Goal: Information Seeking & Learning: Learn about a topic

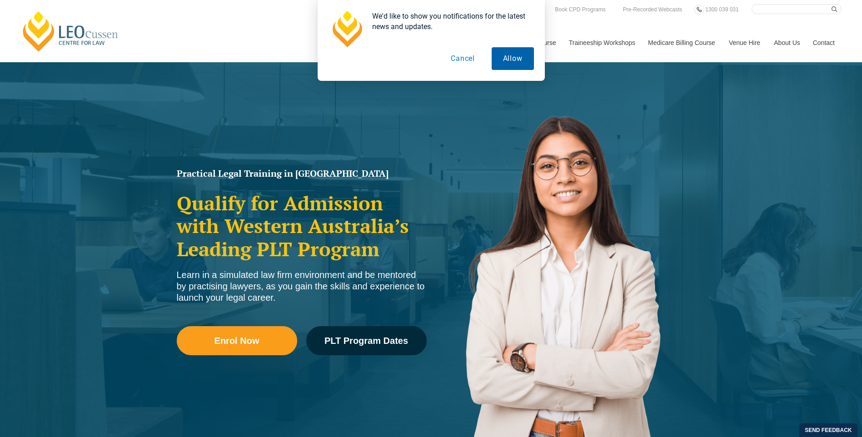
click at [512, 61] on button "Allow" at bounding box center [512, 58] width 42 height 23
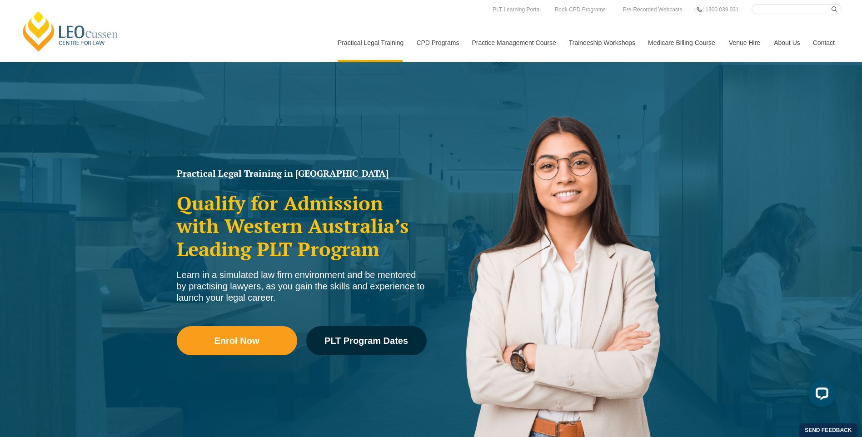
click at [791, 15] on nav "Practical Legal Training Our Practical Legal Training Program Program Dates & F…" at bounding box center [586, 38] width 511 height 48
click at [792, 12] on input "Search here" at bounding box center [796, 9] width 90 height 10
type input "native title"
click at [831, 4] on button "submit" at bounding box center [836, 9] width 10 height 10
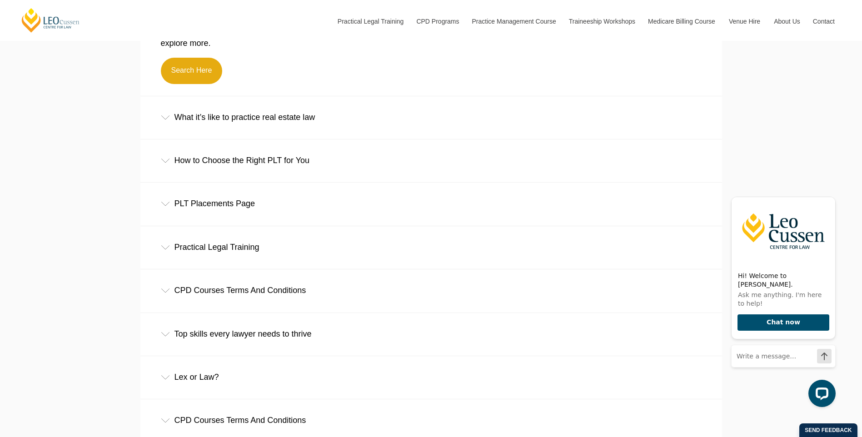
scroll to position [391, 0]
click at [249, 253] on div "Practical Legal Training" at bounding box center [430, 248] width 581 height 42
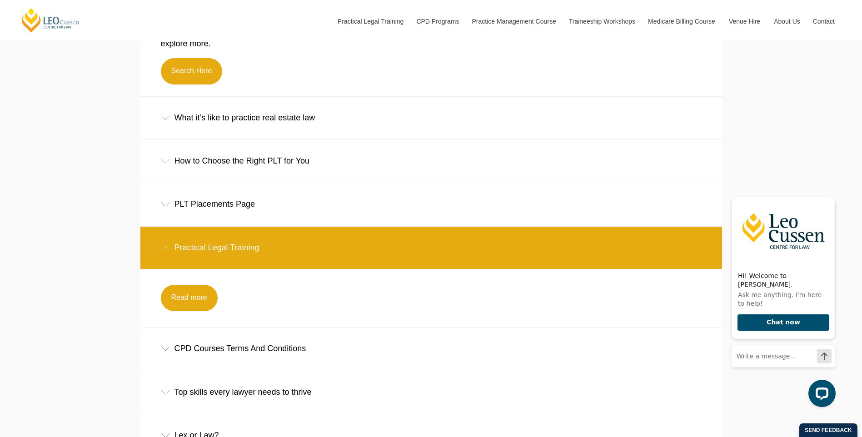
click at [254, 255] on div "Practical Legal Training" at bounding box center [430, 248] width 581 height 42
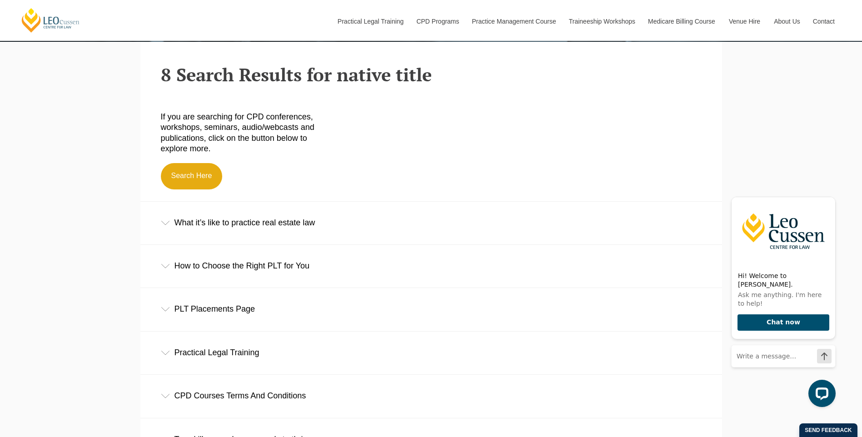
scroll to position [254, 0]
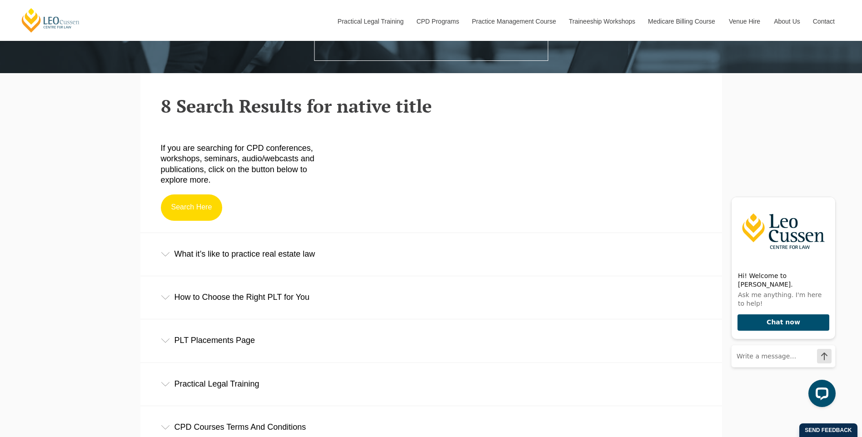
click at [206, 206] on link "Search Here" at bounding box center [192, 207] width 62 height 26
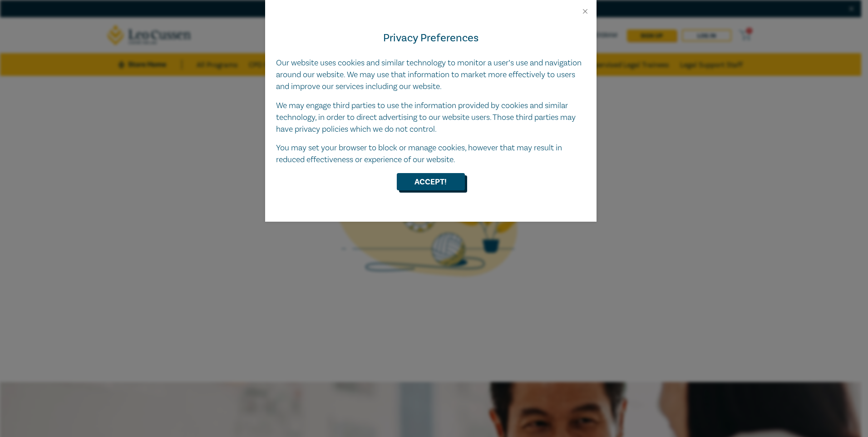
click at [418, 181] on button "Accept!" at bounding box center [431, 181] width 68 height 17
